Goal: Information Seeking & Learning: Learn about a topic

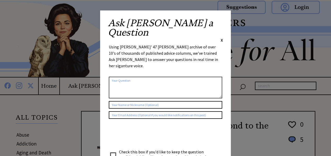
click at [221, 37] on span "X" at bounding box center [222, 39] width 2 height 5
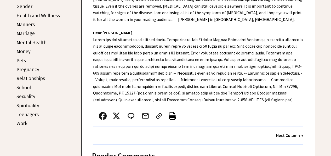
scroll to position [210, 0]
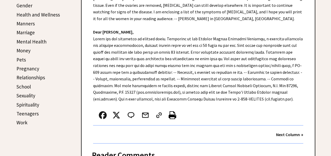
click at [34, 76] on link "Relationships" at bounding box center [30, 77] width 28 height 6
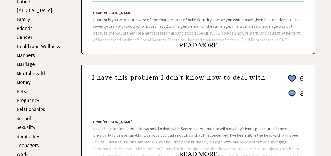
scroll to position [177, 0]
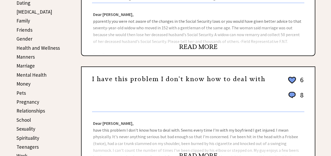
click at [198, 45] on link "READ MORE" at bounding box center [198, 47] width 38 height 8
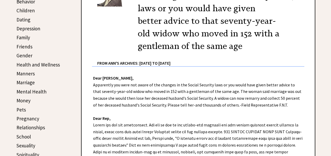
scroll to position [160, 0]
click at [38, 125] on link "Relationships" at bounding box center [30, 127] width 28 height 6
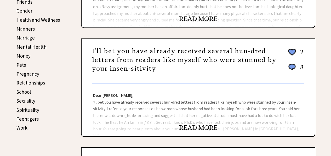
scroll to position [205, 0]
click at [185, 126] on link "READ MORE" at bounding box center [198, 127] width 38 height 8
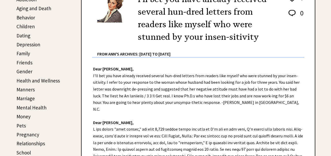
scroll to position [143, 0]
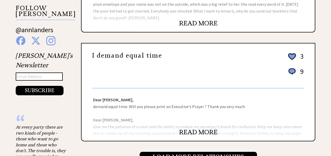
scroll to position [532, 0]
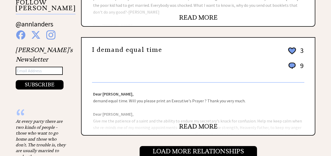
click at [203, 126] on link "READ MORE" at bounding box center [198, 126] width 38 height 8
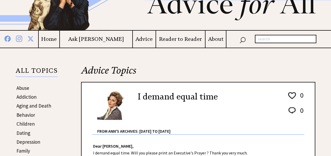
scroll to position [61, 0]
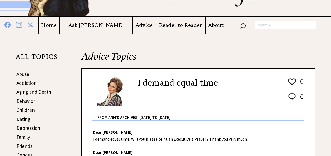
click at [24, 73] on link "Abuse" at bounding box center [22, 74] width 13 height 6
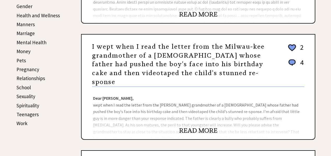
scroll to position [209, 0]
click at [200, 126] on link "READ MORE" at bounding box center [198, 130] width 38 height 8
